Goal: Complete application form

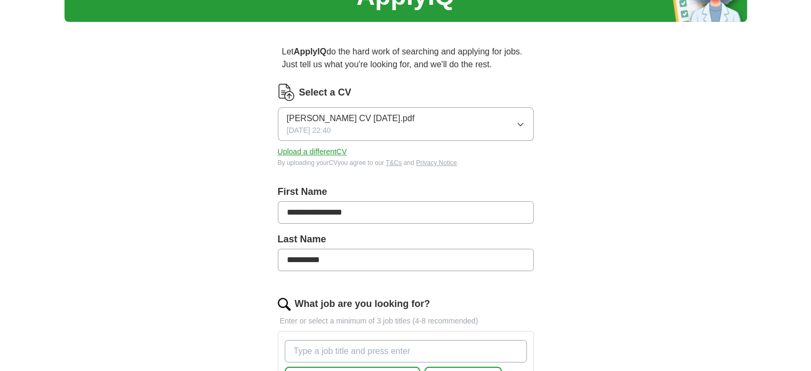
scroll to position [65, 0]
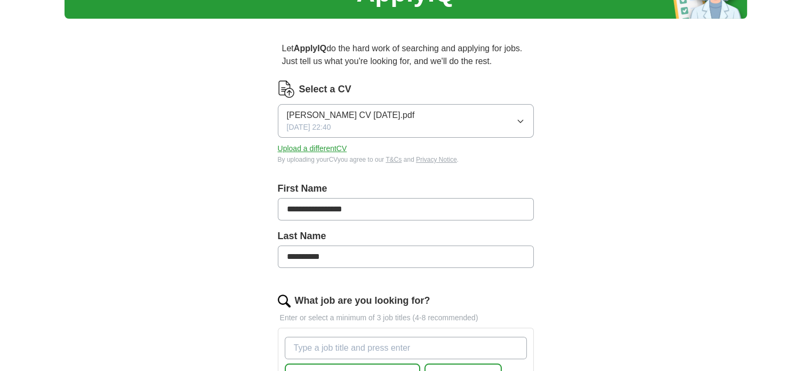
click at [512, 125] on button "[PERSON_NAME] CV [DATE].pdf [DATE] 22:40" at bounding box center [406, 121] width 256 height 34
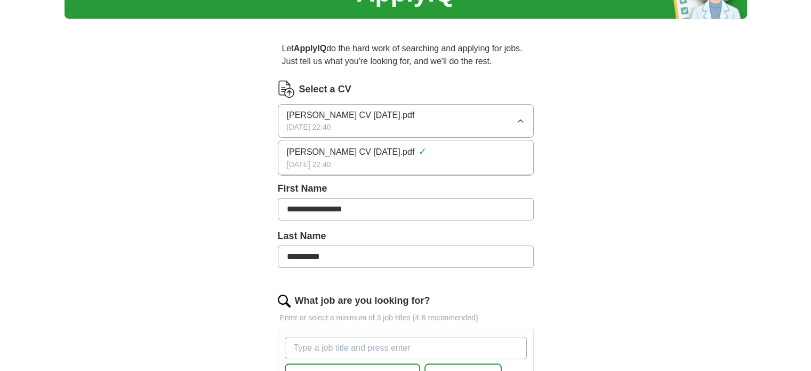
click at [379, 146] on span "[PERSON_NAME] CV [DATE].pdf" at bounding box center [351, 152] width 128 height 13
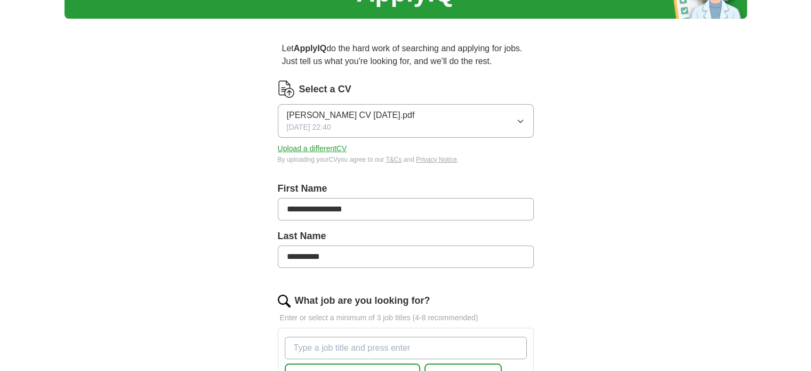
click at [328, 146] on button "Upload a different CV" at bounding box center [312, 148] width 69 height 11
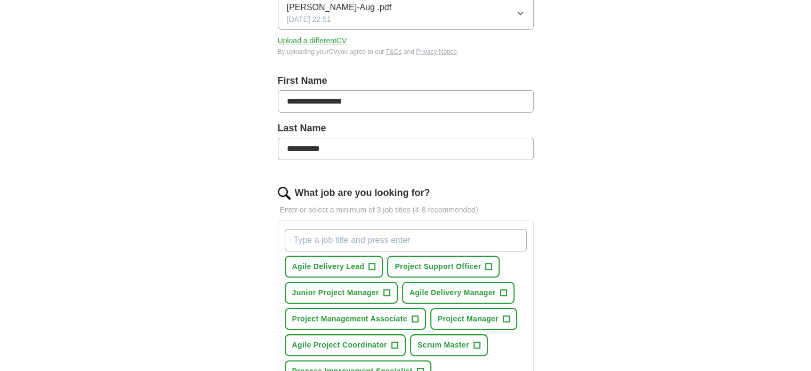
scroll to position [222, 0]
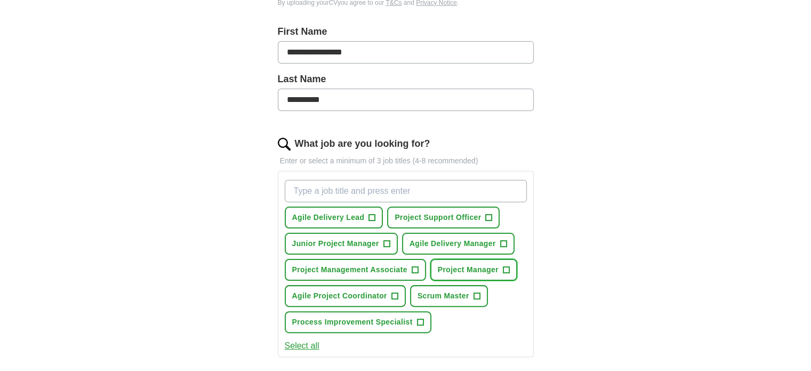
click at [452, 270] on span "Project Manager" at bounding box center [468, 269] width 61 height 11
click at [472, 293] on button "Scrum Master +" at bounding box center [449, 296] width 78 height 22
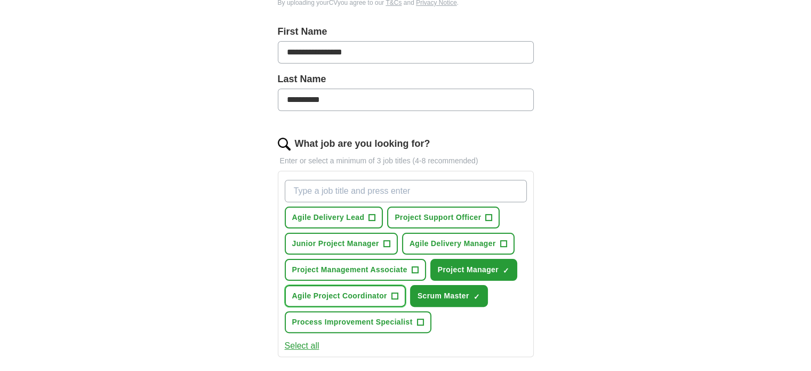
click at [396, 296] on span "+" at bounding box center [395, 296] width 6 height 9
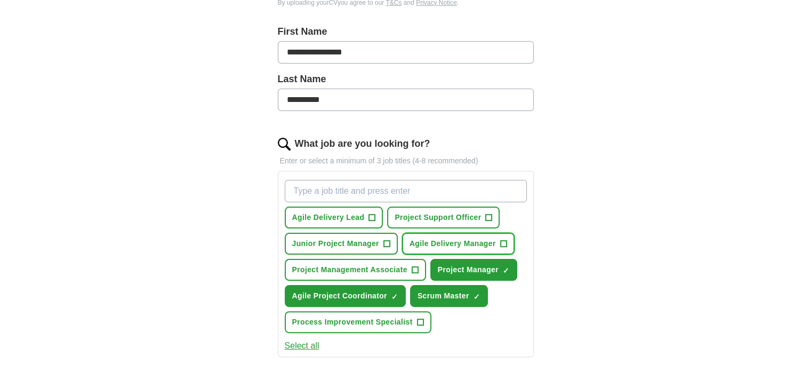
click at [500, 240] on span "+" at bounding box center [503, 244] width 6 height 9
click at [398, 241] on div "Agile Delivery Lead + Project Support Officer + Junior Project Manager + Agile …" at bounding box center [406, 257] width 246 height 162
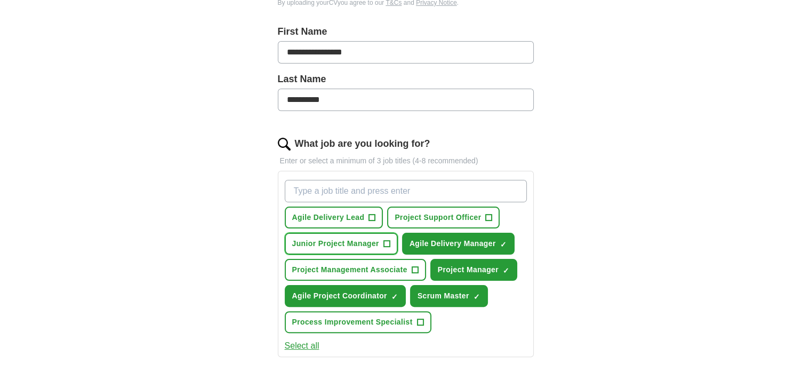
click at [386, 243] on span "+" at bounding box center [387, 244] width 6 height 9
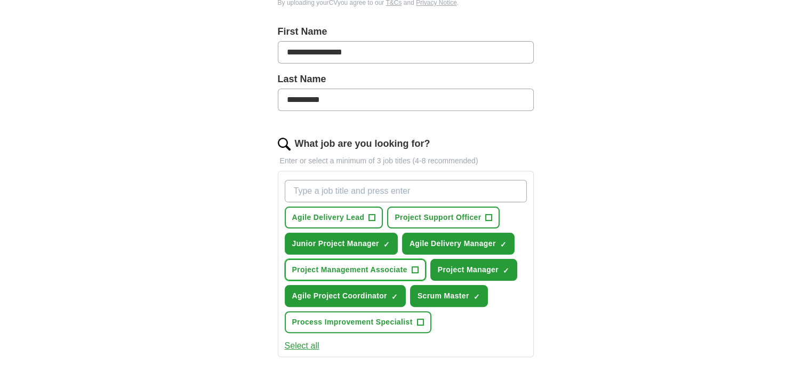
click at [410, 267] on button "Project Management Associate +" at bounding box center [355, 270] width 141 height 22
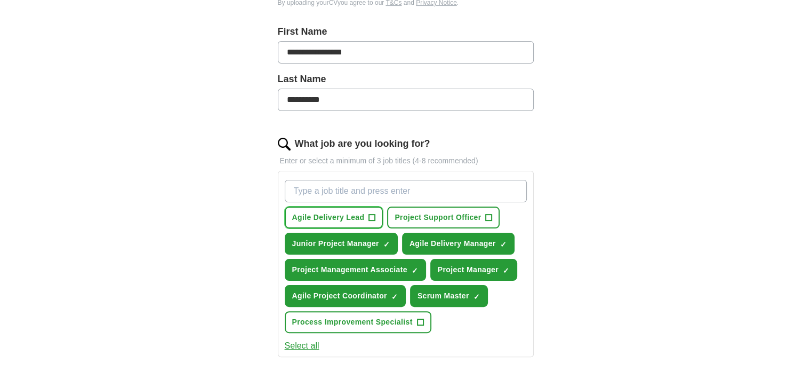
click at [369, 213] on span "+" at bounding box center [372, 217] width 6 height 9
click at [483, 216] on button "Project Support Officer +" at bounding box center [443, 217] width 113 height 22
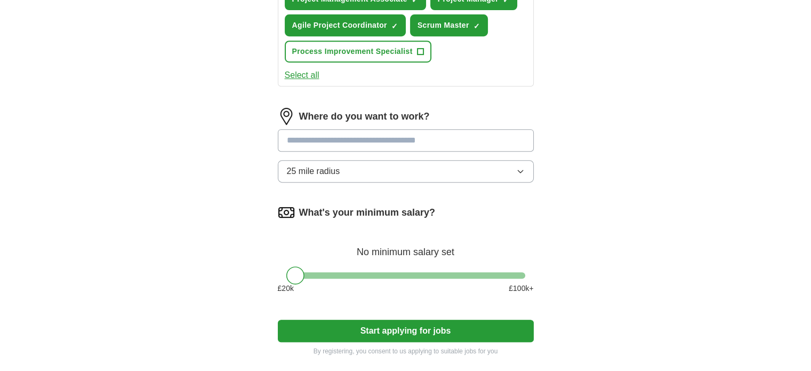
scroll to position [493, 0]
click at [335, 166] on span "25 mile radius" at bounding box center [313, 170] width 53 height 13
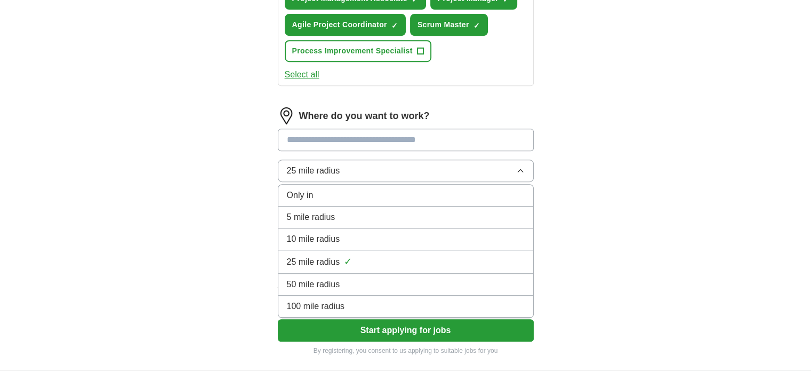
click at [332, 281] on span "50 mile radius" at bounding box center [313, 284] width 53 height 13
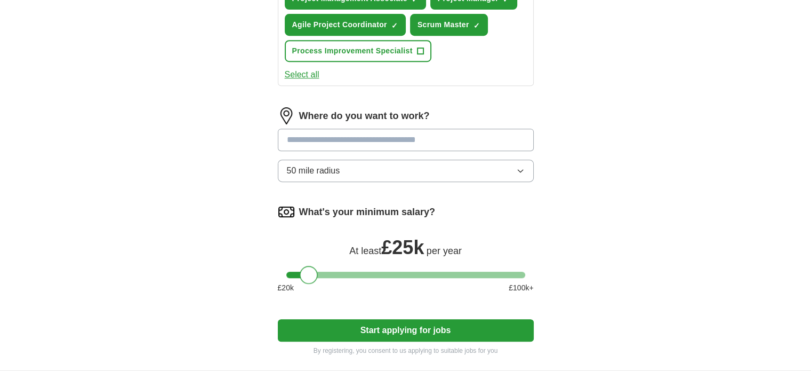
drag, startPoint x: 294, startPoint y: 268, endPoint x: 309, endPoint y: 269, distance: 14.4
click at [309, 269] on div at bounding box center [309, 275] width 18 height 18
click at [341, 320] on button "Start applying for jobs" at bounding box center [406, 330] width 256 height 22
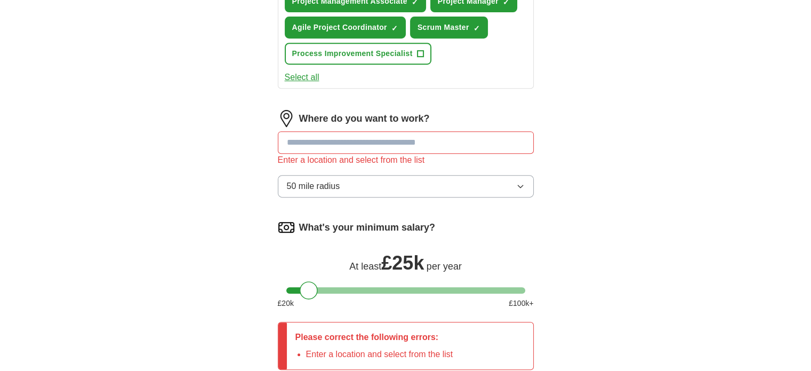
scroll to position [484, 0]
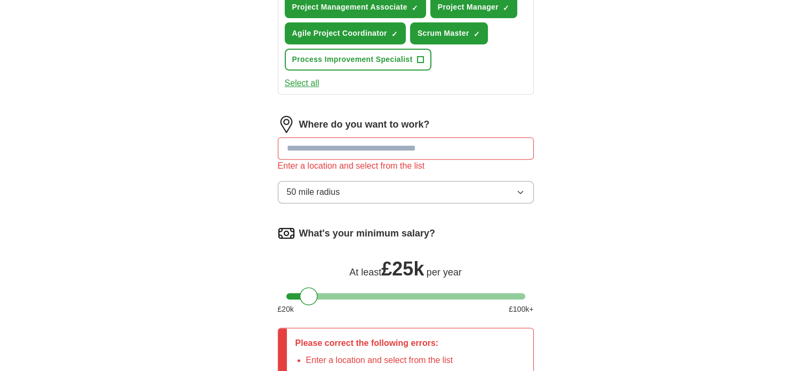
click at [346, 146] on input at bounding box center [406, 148] width 256 height 22
type input "***"
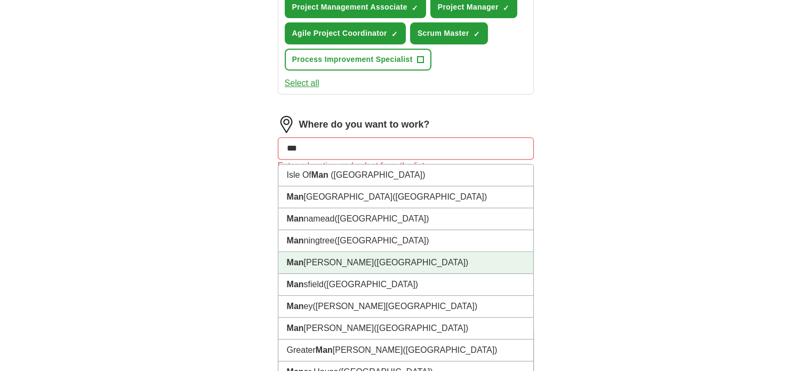
click at [374, 258] on span "([GEOGRAPHIC_DATA])" at bounding box center [421, 262] width 94 height 9
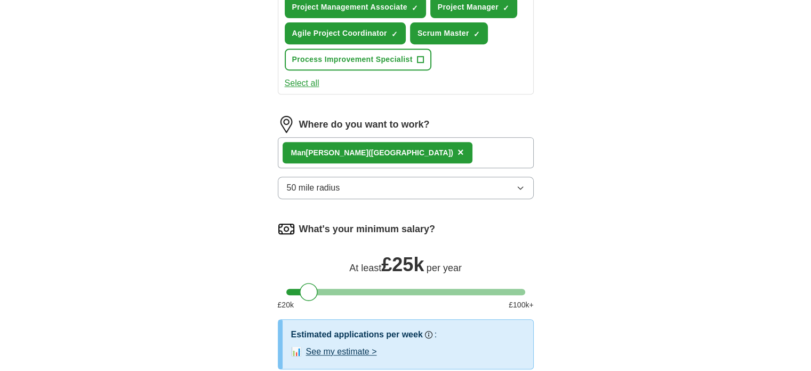
click at [446, 145] on div "Man [PERSON_NAME] ([GEOGRAPHIC_DATA]) ×" at bounding box center [406, 152] width 256 height 31
click at [446, 149] on div "Man [PERSON_NAME] ([GEOGRAPHIC_DATA]) ×" at bounding box center [406, 152] width 256 height 31
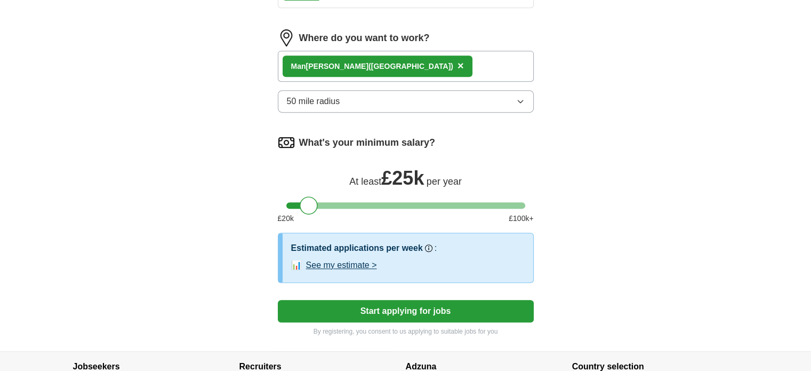
scroll to position [575, 0]
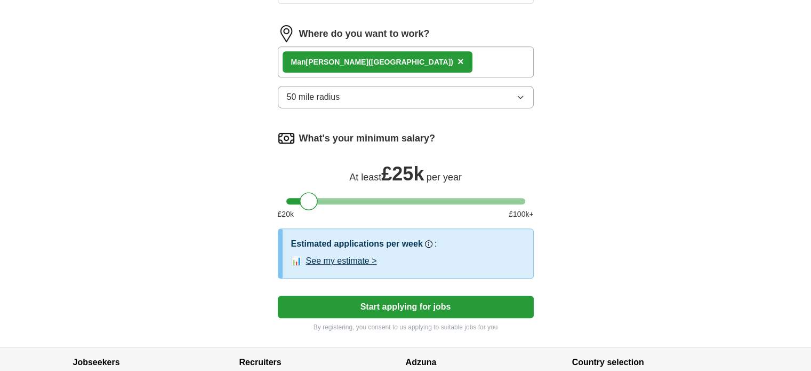
click at [352, 256] on button "See my estimate >" at bounding box center [341, 260] width 71 height 13
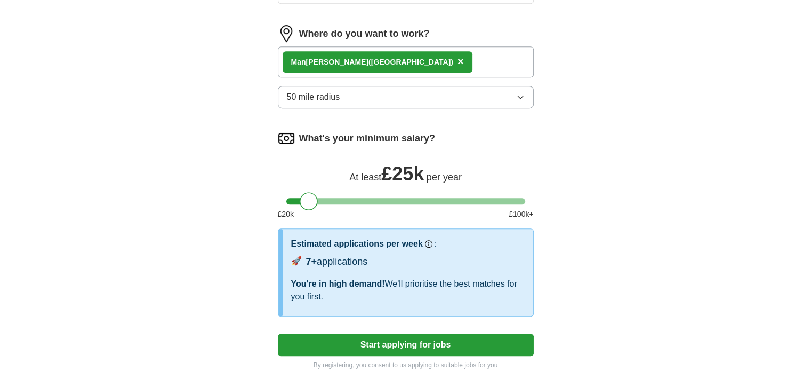
click at [361, 339] on button "Start applying for jobs" at bounding box center [406, 344] width 256 height 22
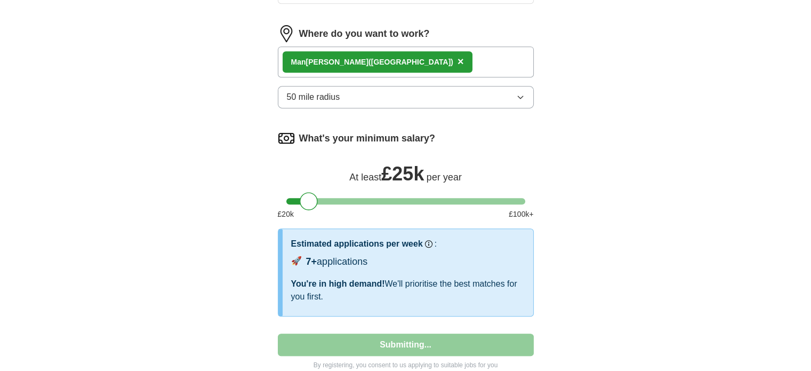
select select "**"
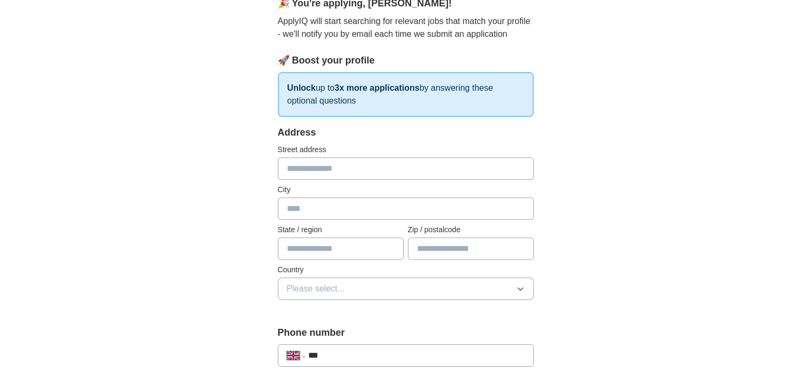
scroll to position [119, 0]
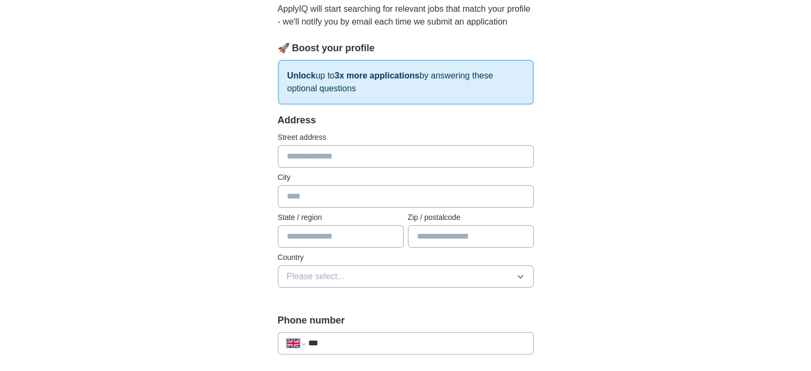
click at [370, 159] on input "text" at bounding box center [406, 156] width 256 height 22
type input "**********"
type input "******"
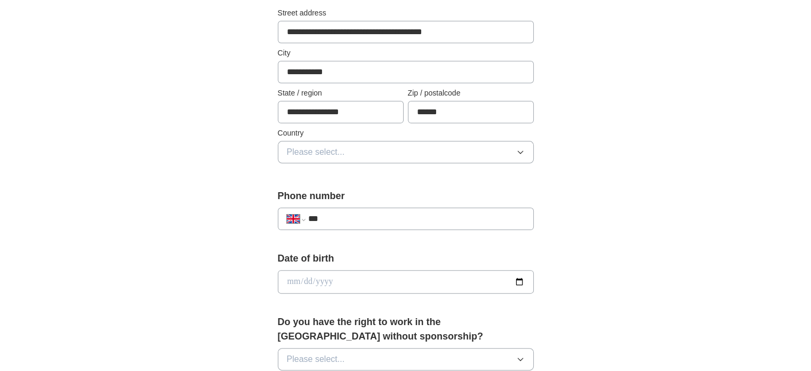
scroll to position [245, 0]
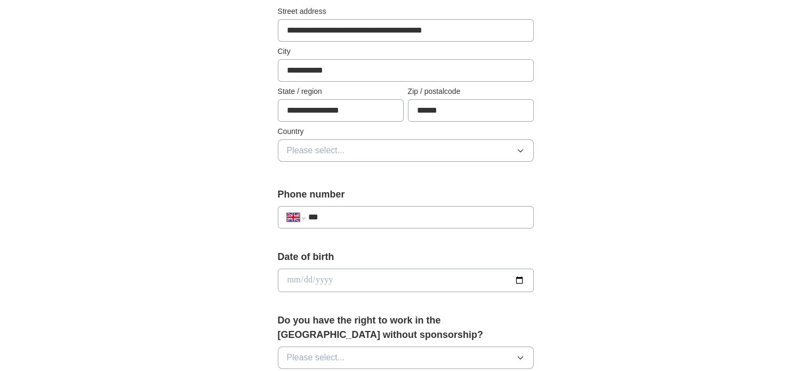
click at [361, 146] on button "Please select..." at bounding box center [406, 150] width 256 height 22
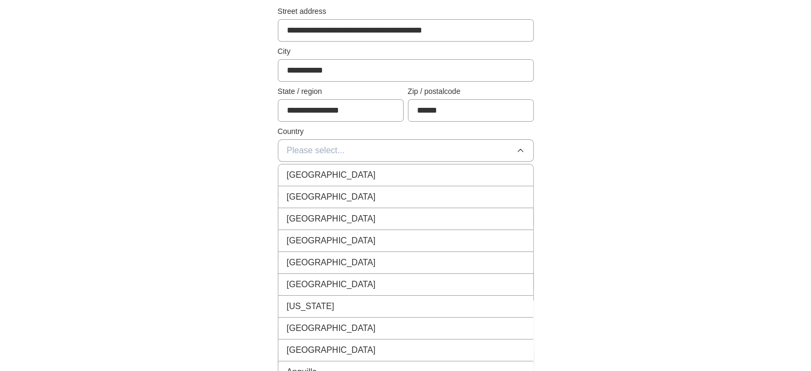
click at [354, 179] on div "[GEOGRAPHIC_DATA]" at bounding box center [406, 175] width 238 height 13
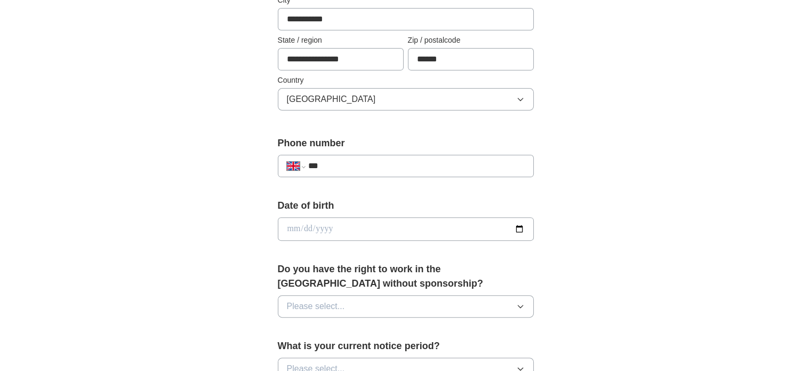
scroll to position [299, 0]
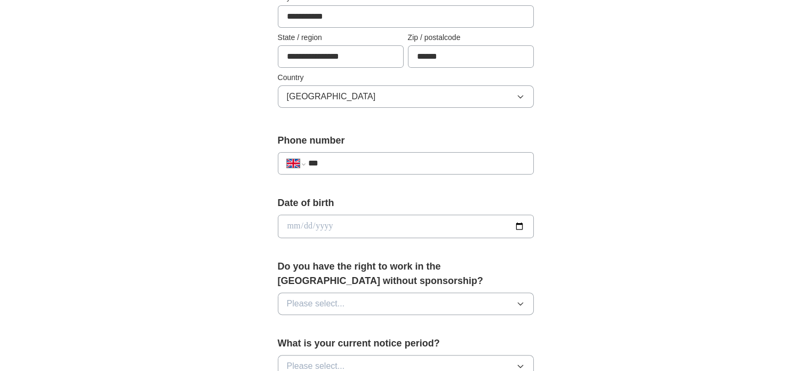
click at [353, 164] on input "***" at bounding box center [416, 163] width 217 height 13
type input "**********"
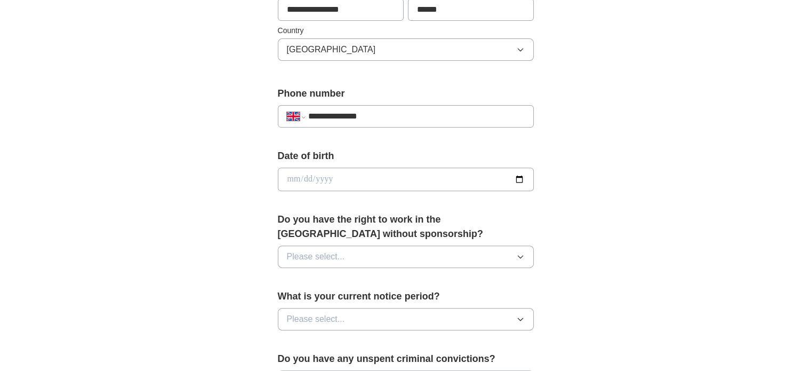
scroll to position [392, 0]
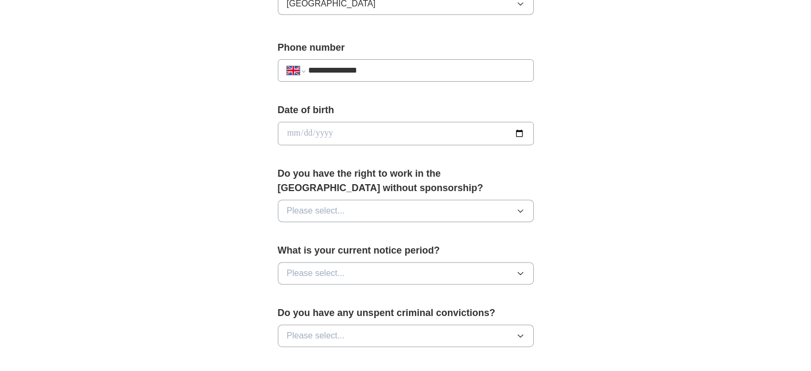
click at [349, 209] on button "Please select..." at bounding box center [406, 211] width 256 height 22
click at [346, 251] on div "No" at bounding box center [406, 257] width 238 height 13
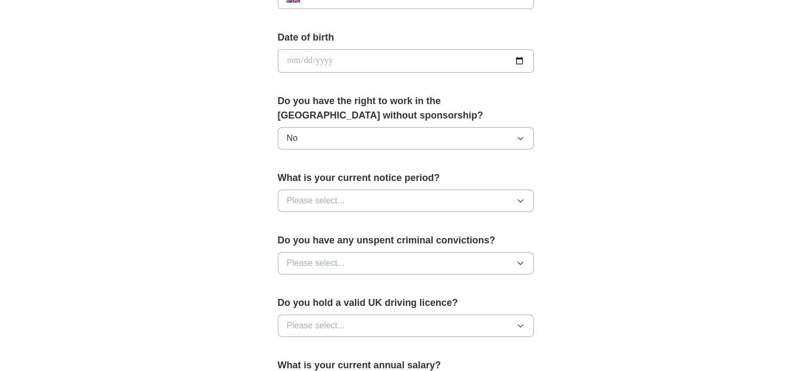
scroll to position [465, 0]
click at [350, 192] on button "Please select..." at bounding box center [406, 199] width 256 height 22
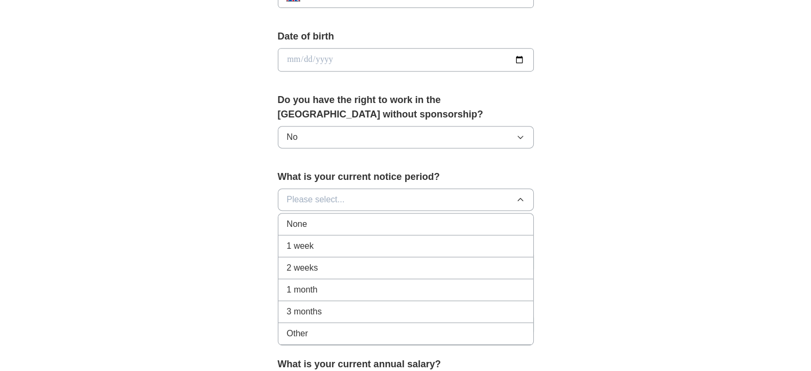
click at [346, 223] on div "None" at bounding box center [406, 224] width 238 height 13
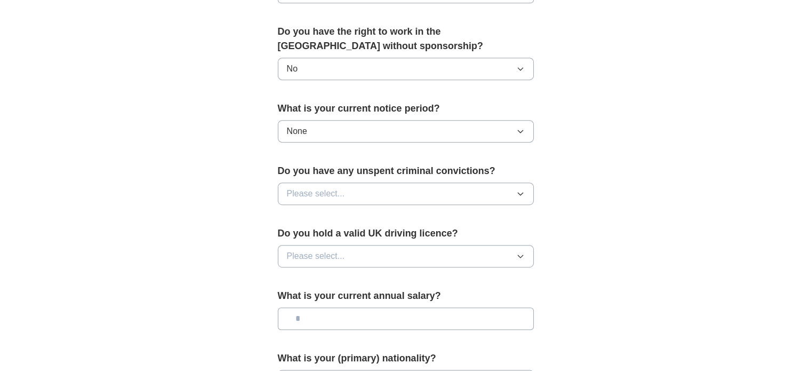
scroll to position [540, 0]
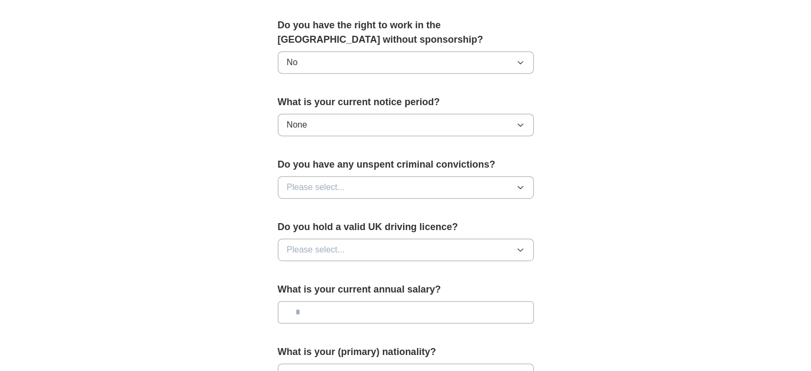
click at [356, 179] on button "Please select..." at bounding box center [406, 187] width 256 height 22
click at [346, 234] on div "No" at bounding box center [406, 233] width 238 height 13
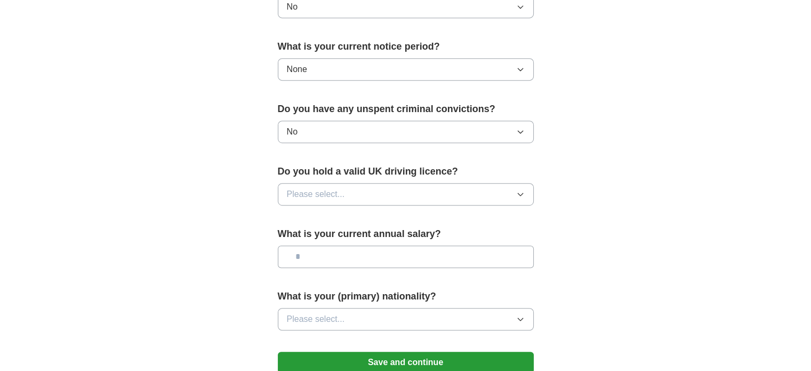
scroll to position [596, 0]
click at [353, 187] on button "Please select..." at bounding box center [406, 193] width 256 height 22
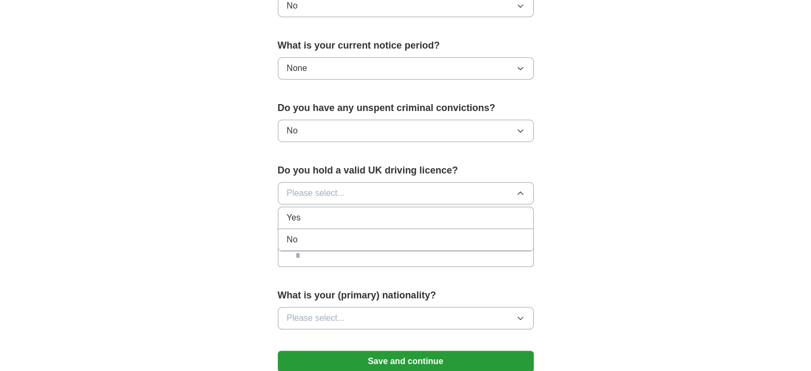
click at [346, 235] on div "No" at bounding box center [406, 239] width 238 height 13
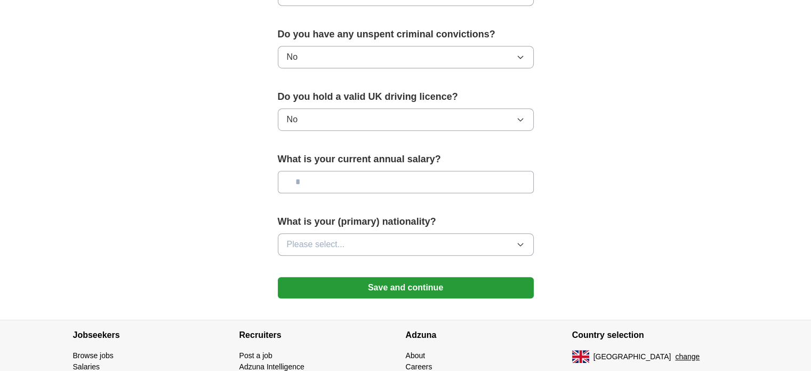
scroll to position [671, 0]
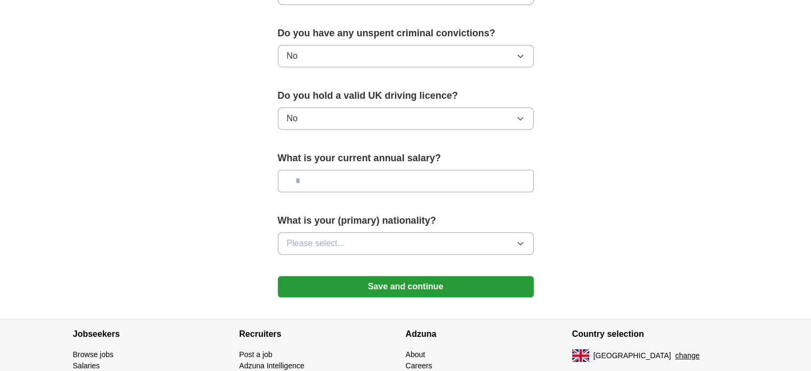
click at [348, 180] on input "text" at bounding box center [406, 181] width 256 height 22
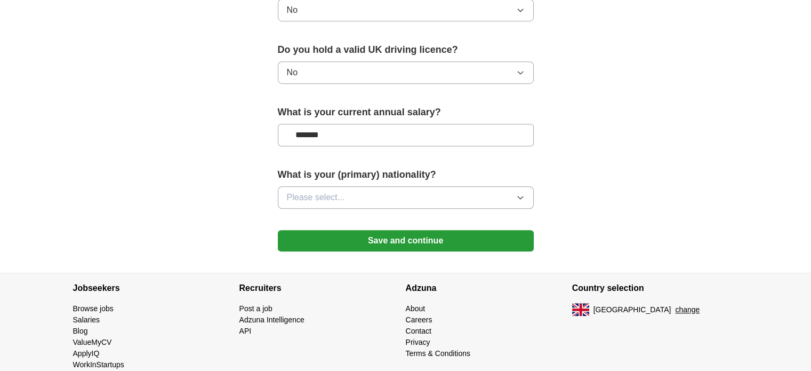
scroll to position [719, 0]
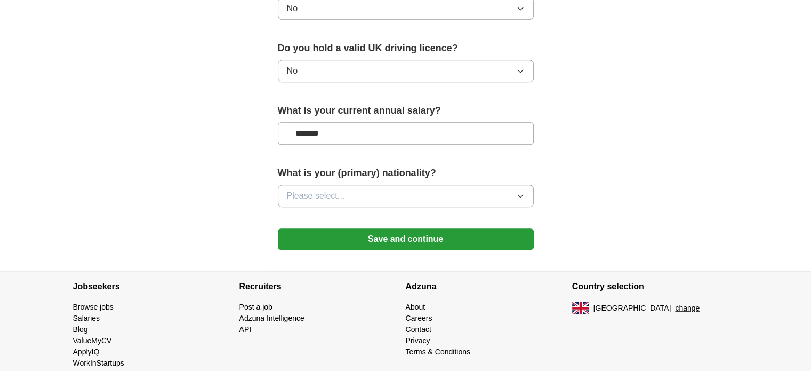
type input "*******"
click at [342, 196] on span "Please select..." at bounding box center [316, 195] width 58 height 13
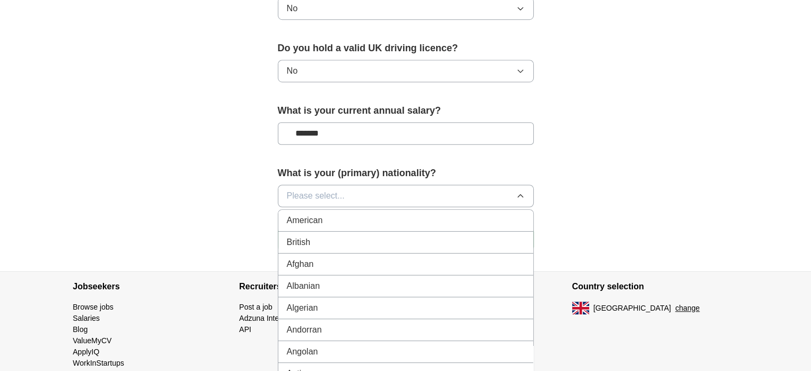
click at [336, 196] on span "Please select..." at bounding box center [316, 195] width 58 height 13
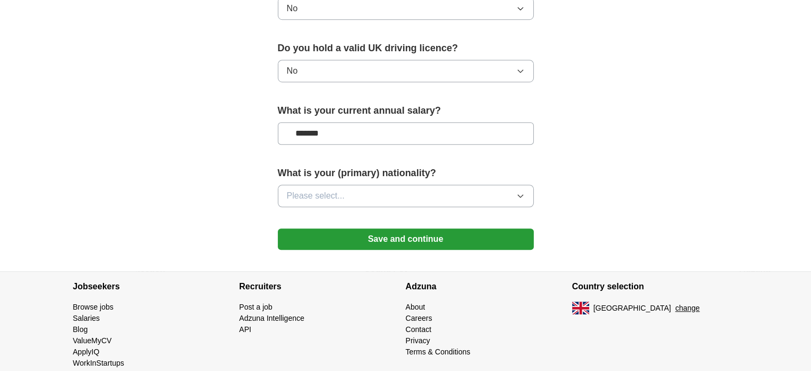
click at [334, 194] on span "Please select..." at bounding box center [316, 195] width 58 height 13
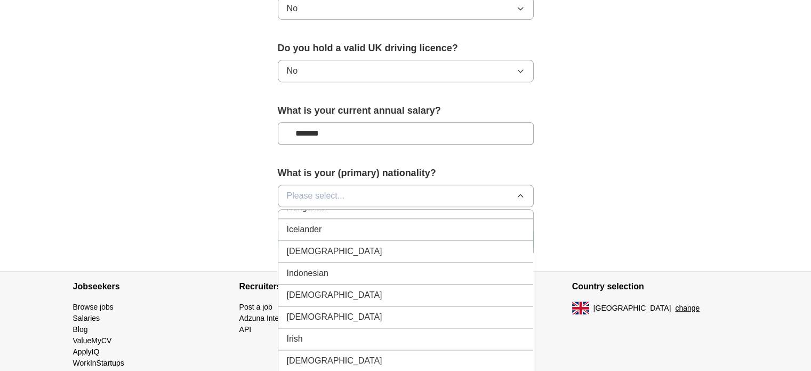
scroll to position [1714, 0]
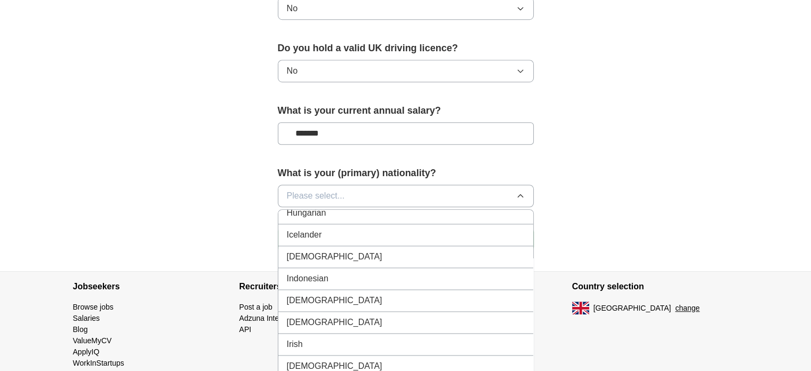
click at [338, 246] on li "[DEMOGRAPHIC_DATA]" at bounding box center [405, 257] width 255 height 22
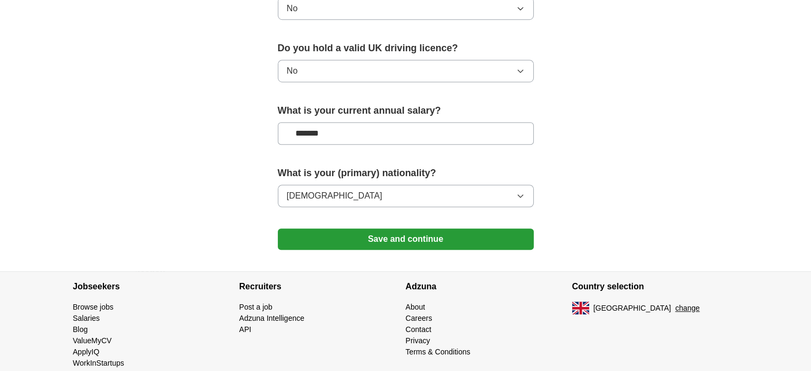
click at [338, 236] on button "Save and continue" at bounding box center [406, 238] width 256 height 21
